Goal: Transaction & Acquisition: Purchase product/service

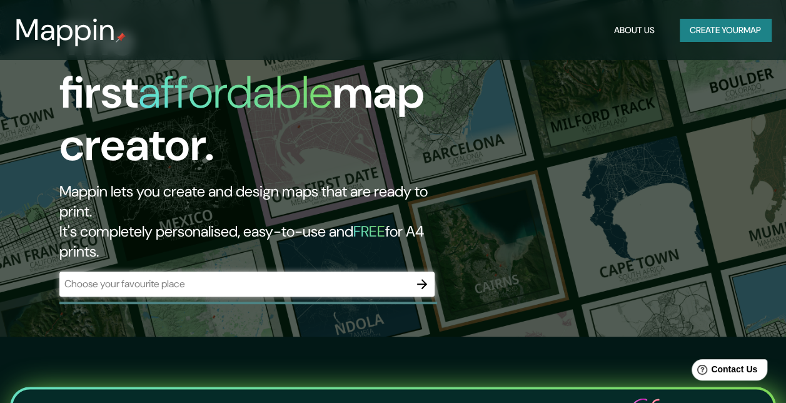
scroll to position [67, 0]
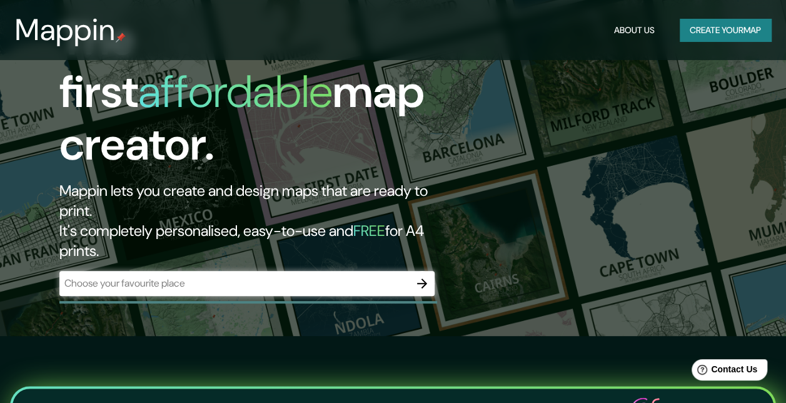
click at [290, 181] on h2 "Mappin lets you create and design maps that are ready to print. It's completely…" at bounding box center [255, 221] width 393 height 80
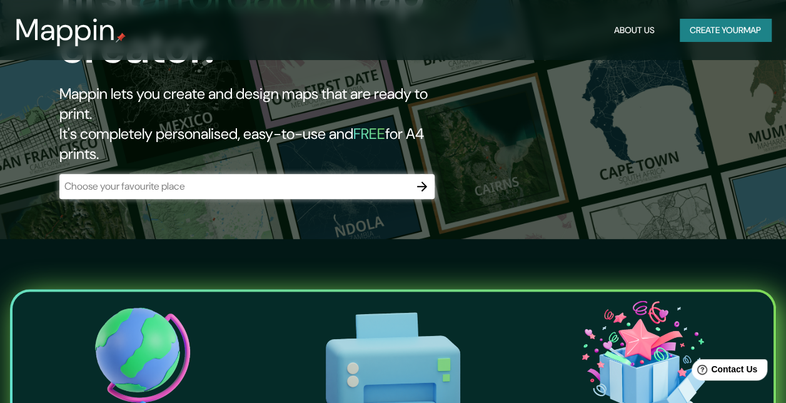
scroll to position [162, 0]
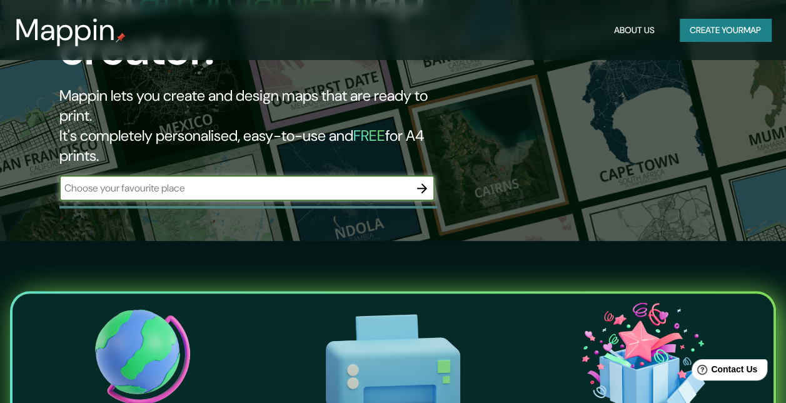
click at [335, 181] on input "text" at bounding box center [234, 188] width 350 height 14
type input "[PERSON_NAME][GEOGRAPHIC_DATA]"
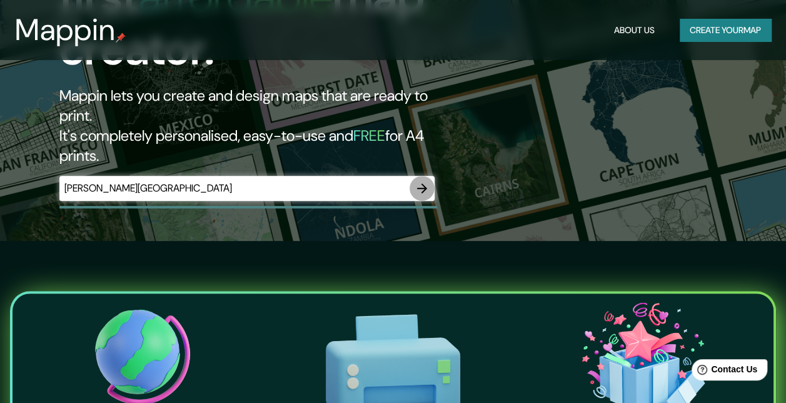
click at [429, 181] on icon "button" at bounding box center [422, 188] width 15 height 15
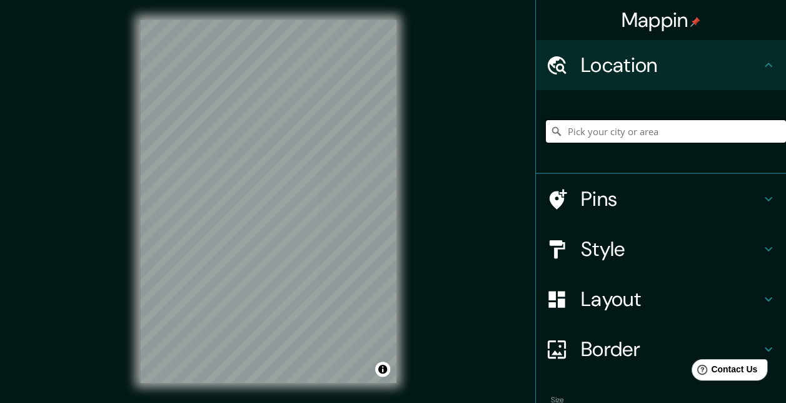
click at [629, 139] on input "Pick your city or area" at bounding box center [666, 131] width 240 height 23
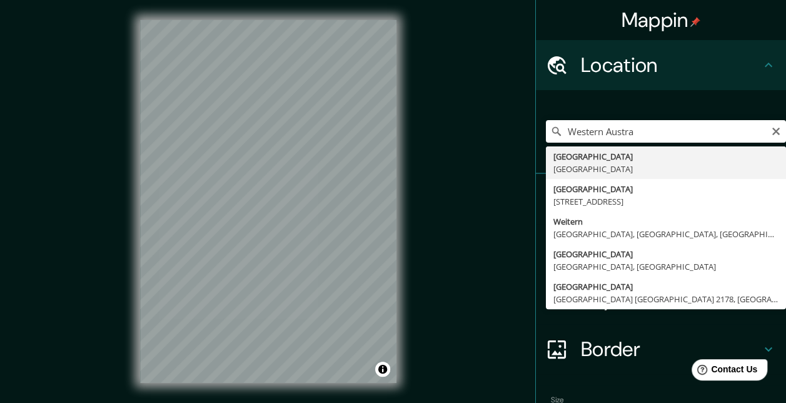
type input "[GEOGRAPHIC_DATA], [GEOGRAPHIC_DATA]"
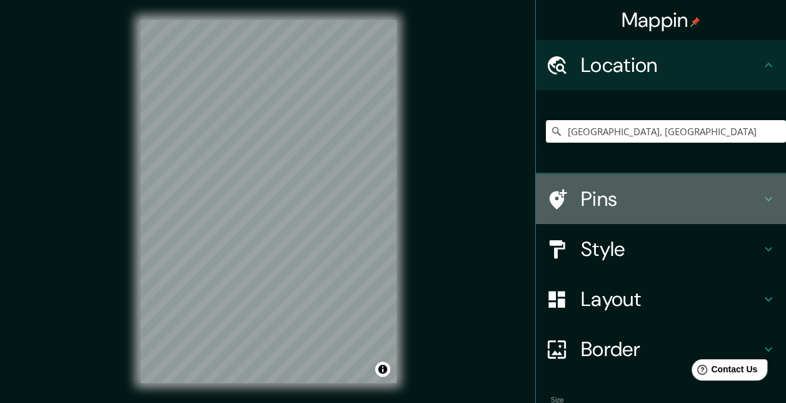
click at [596, 195] on h4 "Pins" at bounding box center [671, 198] width 180 height 25
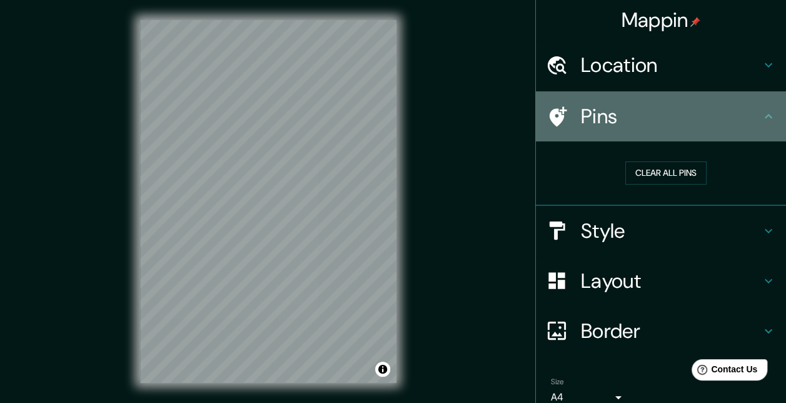
click at [551, 124] on icon at bounding box center [557, 117] width 22 height 22
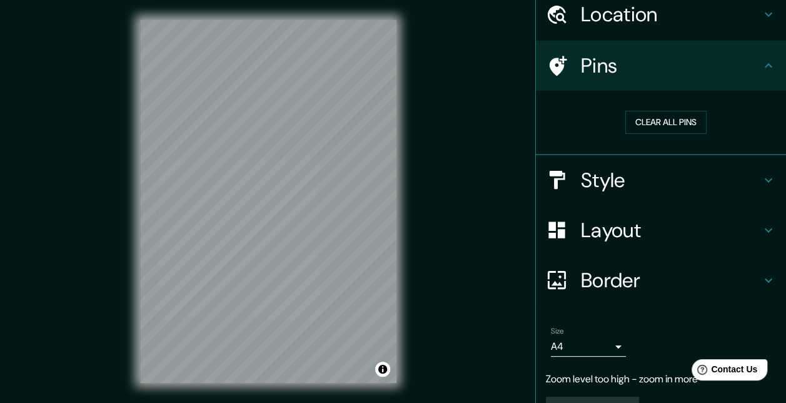
scroll to position [30, 0]
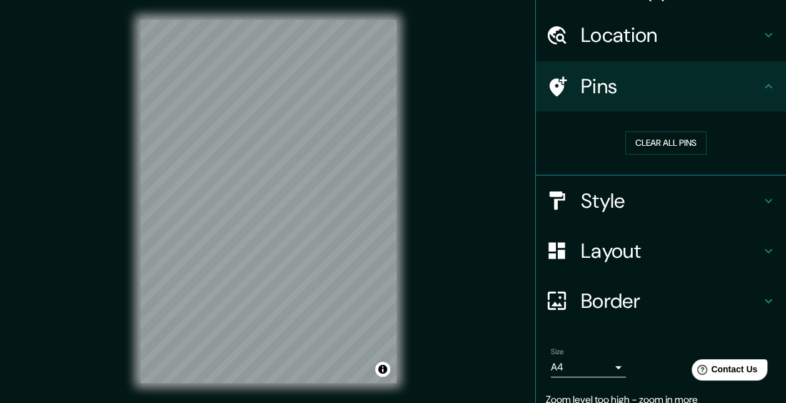
click at [753, 98] on div "Pins" at bounding box center [661, 86] width 250 height 50
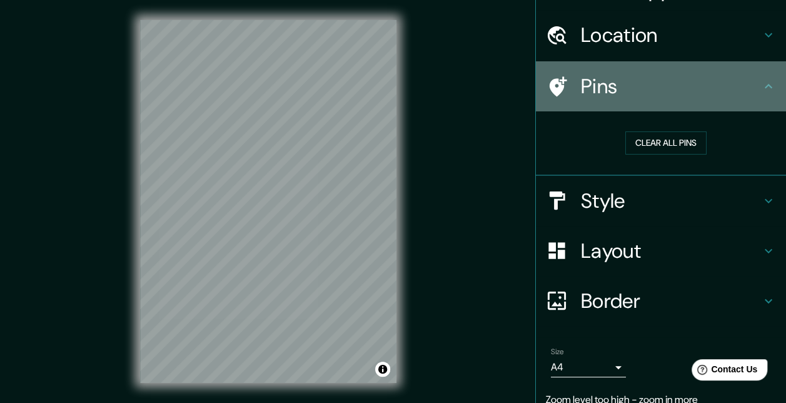
click at [753, 96] on div "Pins" at bounding box center [661, 86] width 250 height 50
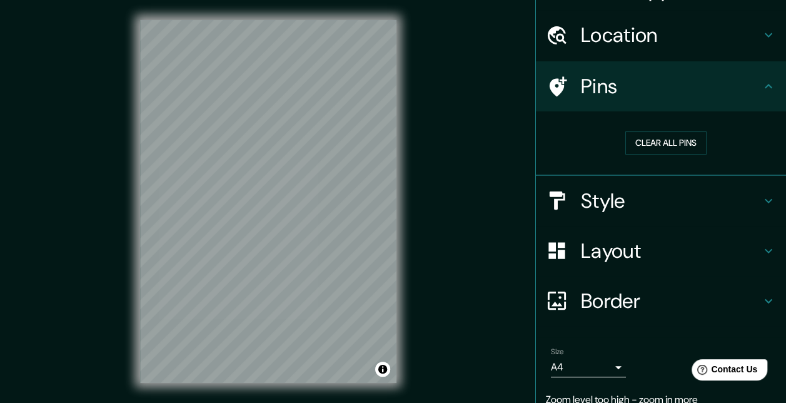
click at [646, 151] on button "Clear all pins" at bounding box center [666, 142] width 81 height 23
click at [581, 94] on h4 "Pins" at bounding box center [671, 86] width 180 height 25
click at [636, 48] on div "Location" at bounding box center [661, 35] width 250 height 50
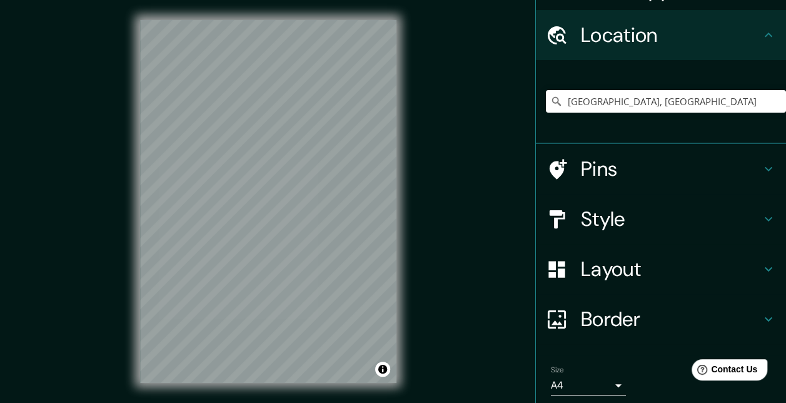
click at [536, 171] on div "Pins" at bounding box center [661, 169] width 250 height 50
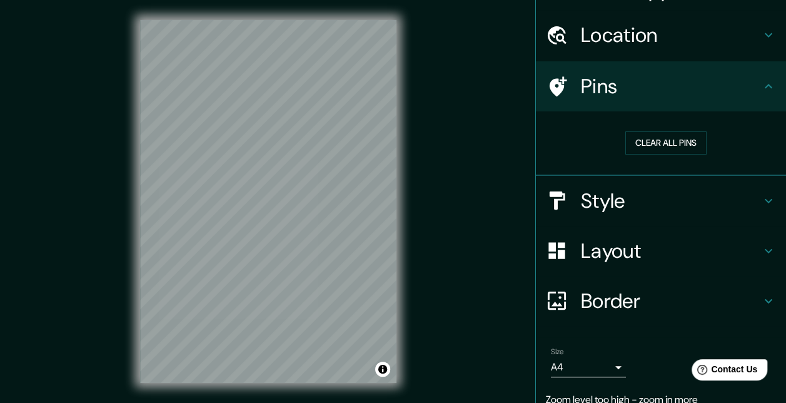
click at [558, 83] on div at bounding box center [563, 87] width 35 height 22
click at [222, 20] on div at bounding box center [268, 20] width 256 height 0
click at [650, 143] on button "Clear all pins" at bounding box center [666, 142] width 81 height 23
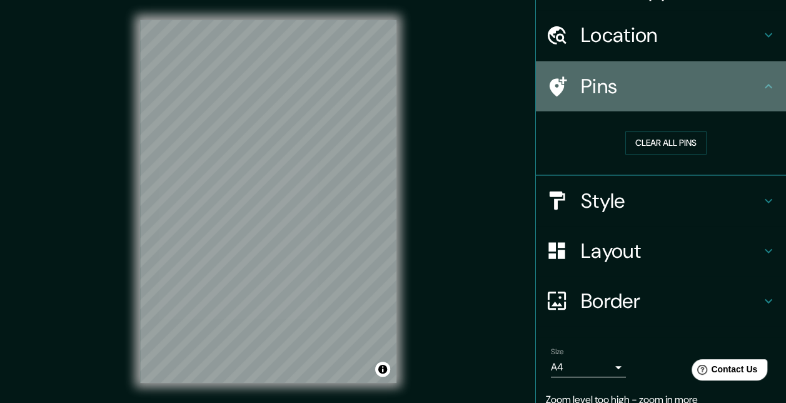
click at [556, 74] on div "Pins" at bounding box center [661, 86] width 250 height 50
